Goal: Navigation & Orientation: Find specific page/section

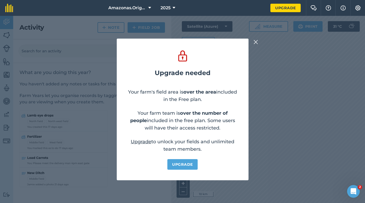
click at [255, 44] on img at bounding box center [256, 42] width 5 height 6
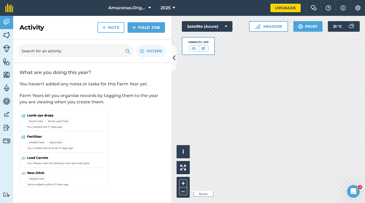
click at [174, 54] on icon at bounding box center [174, 57] width 3 height 9
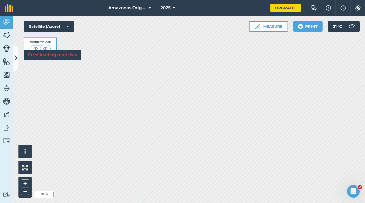
click at [7, 74] on img at bounding box center [6, 75] width 7 height 8
click at [17, 54] on icon at bounding box center [16, 57] width 3 height 9
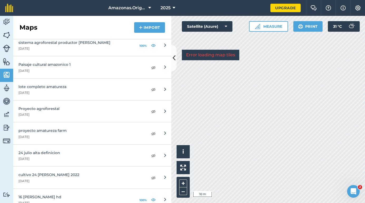
scroll to position [387, 0]
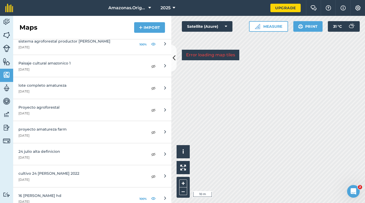
click at [153, 152] on img at bounding box center [153, 154] width 5 height 6
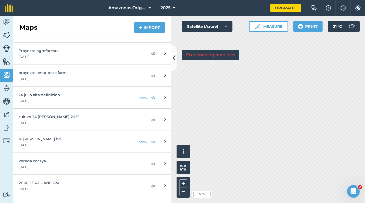
scroll to position [444, 0]
click at [151, 94] on div "100%" at bounding box center [146, 97] width 17 height 8
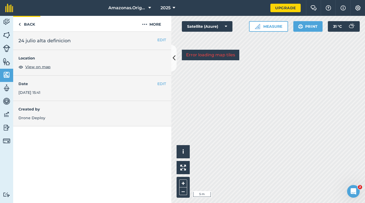
click at [24, 24] on link "Back" at bounding box center [26, 24] width 27 height 16
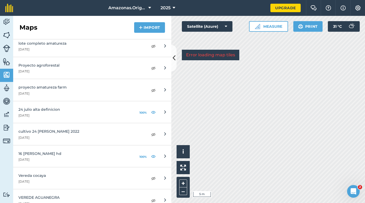
scroll to position [431, 0]
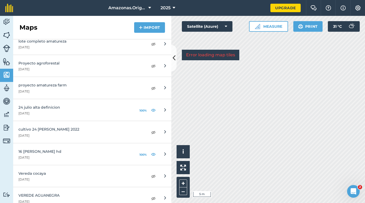
click at [153, 108] on img at bounding box center [153, 110] width 5 height 6
click at [153, 107] on img at bounding box center [153, 110] width 5 height 6
click at [155, 131] on img at bounding box center [153, 132] width 5 height 6
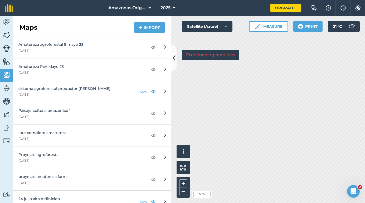
scroll to position [339, 0]
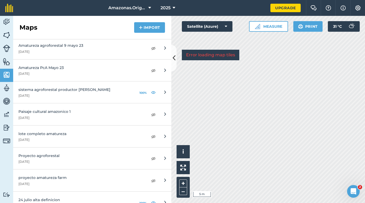
click at [70, 88] on div "sistema agroforestal productor [PERSON_NAME]" at bounding box center [74, 90] width 112 height 6
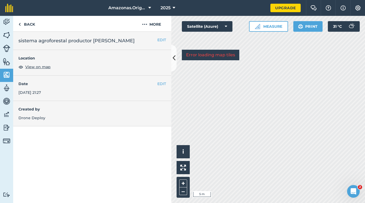
click at [37, 67] on span "View on map" at bounding box center [37, 67] width 25 height 6
click at [22, 27] on link "Back" at bounding box center [26, 24] width 27 height 16
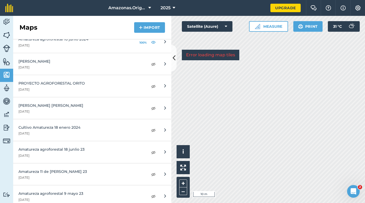
scroll to position [191, 0]
click at [72, 107] on div "[PERSON_NAME] [PERSON_NAME]" at bounding box center [80, 106] width 124 height 6
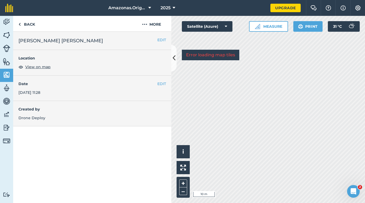
click at [39, 66] on span "View on map" at bounding box center [37, 67] width 25 height 6
click at [174, 59] on icon at bounding box center [174, 57] width 3 height 9
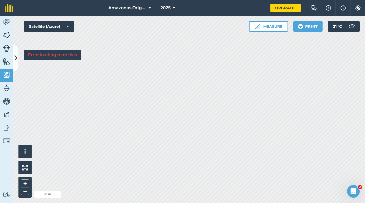
click at [5, 89] on img at bounding box center [6, 88] width 7 height 8
click at [16, 56] on icon at bounding box center [16, 57] width 3 height 9
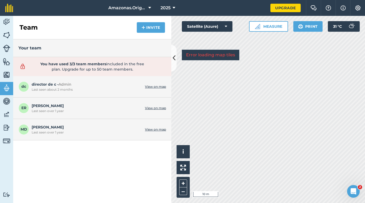
click at [6, 22] on img at bounding box center [6, 22] width 7 height 8
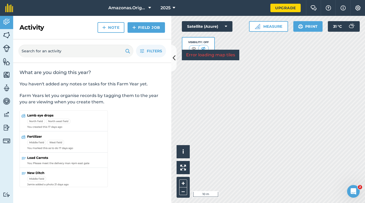
click at [6, 33] on img at bounding box center [6, 35] width 7 height 8
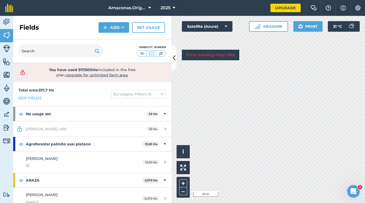
click at [173, 54] on icon at bounding box center [174, 57] width 3 height 9
